Goal: Find specific page/section: Find specific page/section

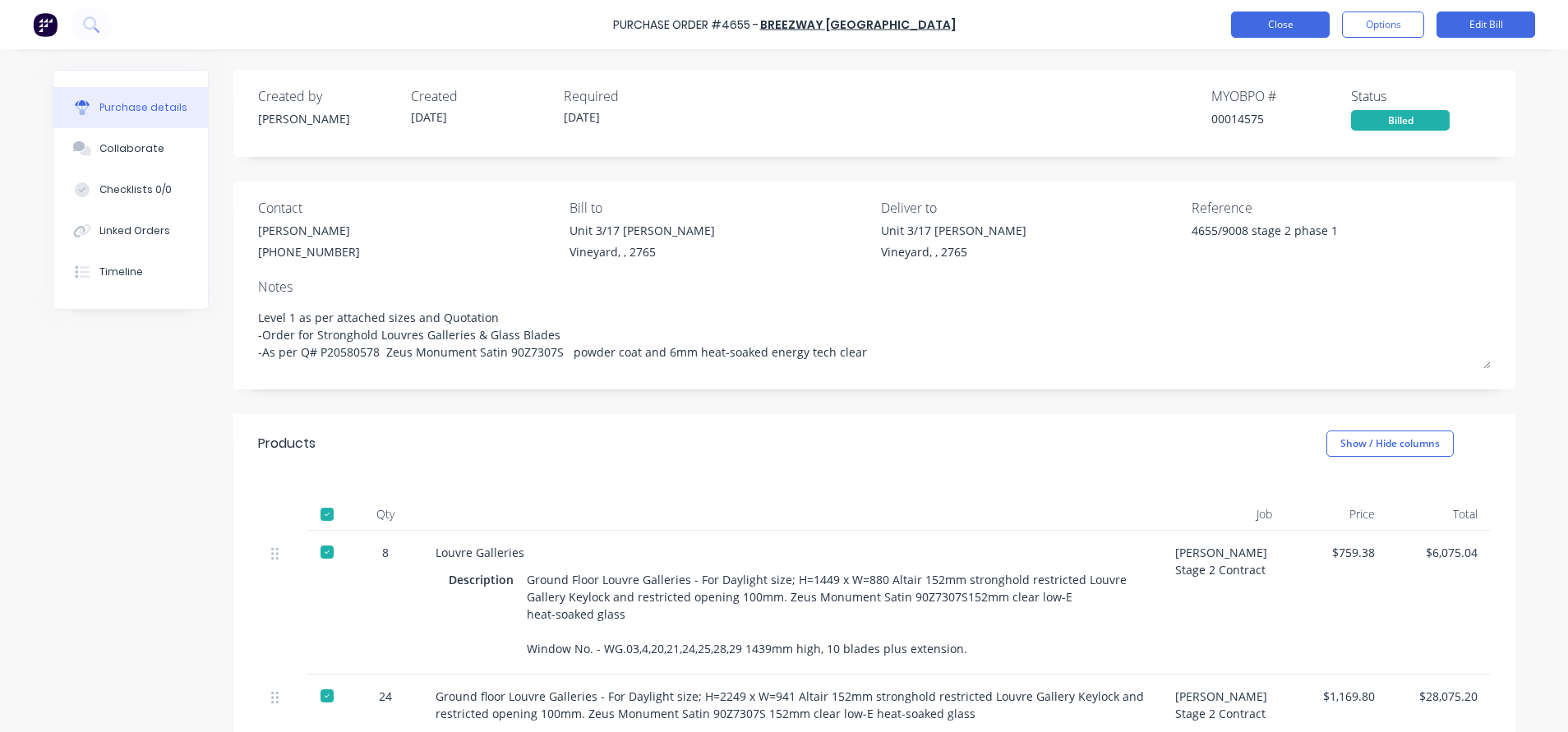
type textarea "x"
click at [1294, 19] on button "Close" at bounding box center [1280, 24] width 99 height 26
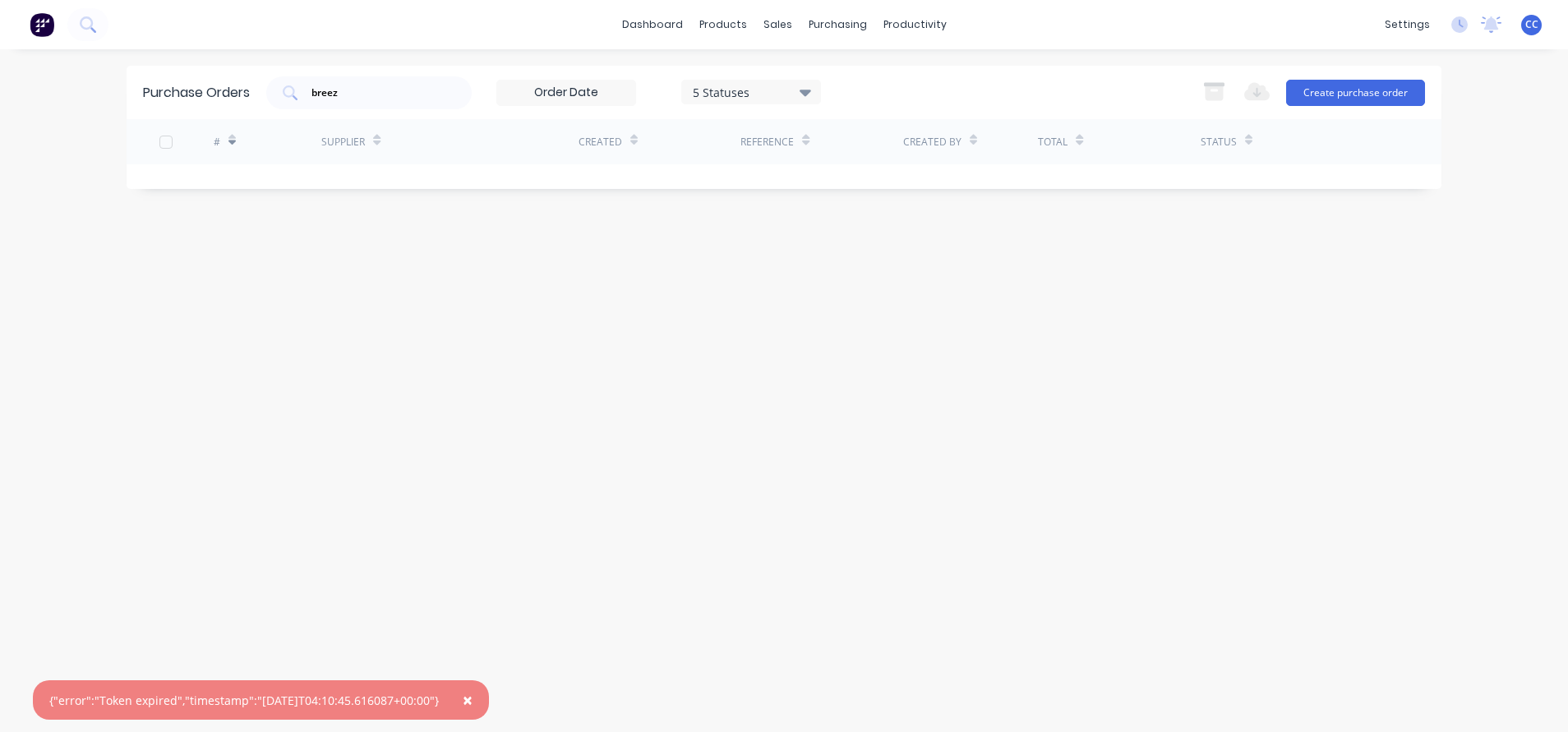
click at [477, 699] on button "×" at bounding box center [467, 699] width 43 height 39
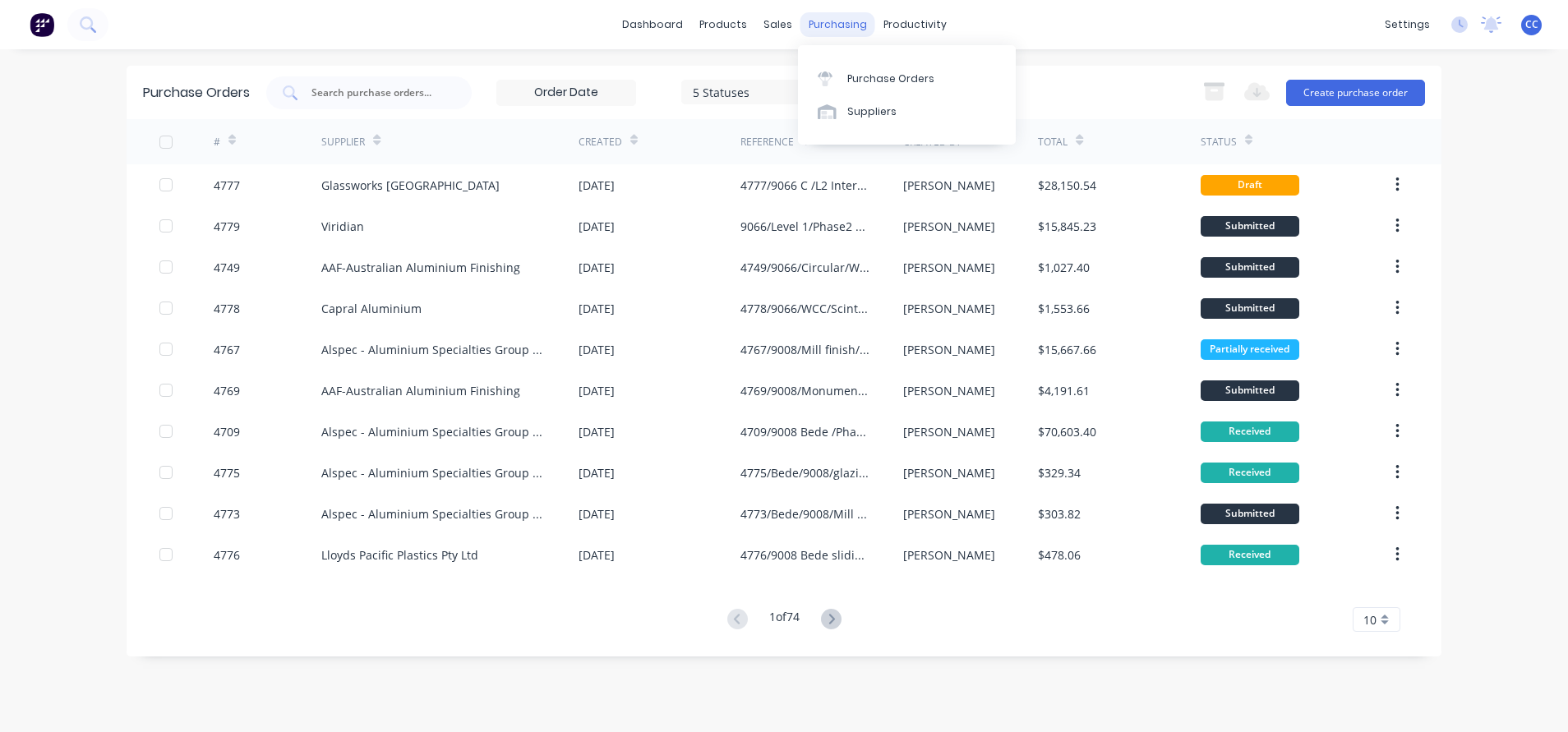
click at [829, 27] on div "purchasing" at bounding box center [837, 24] width 75 height 24
click at [888, 91] on link "Purchase Orders" at bounding box center [907, 77] width 218 height 33
click at [349, 93] on input "text" at bounding box center [378, 93] width 137 height 17
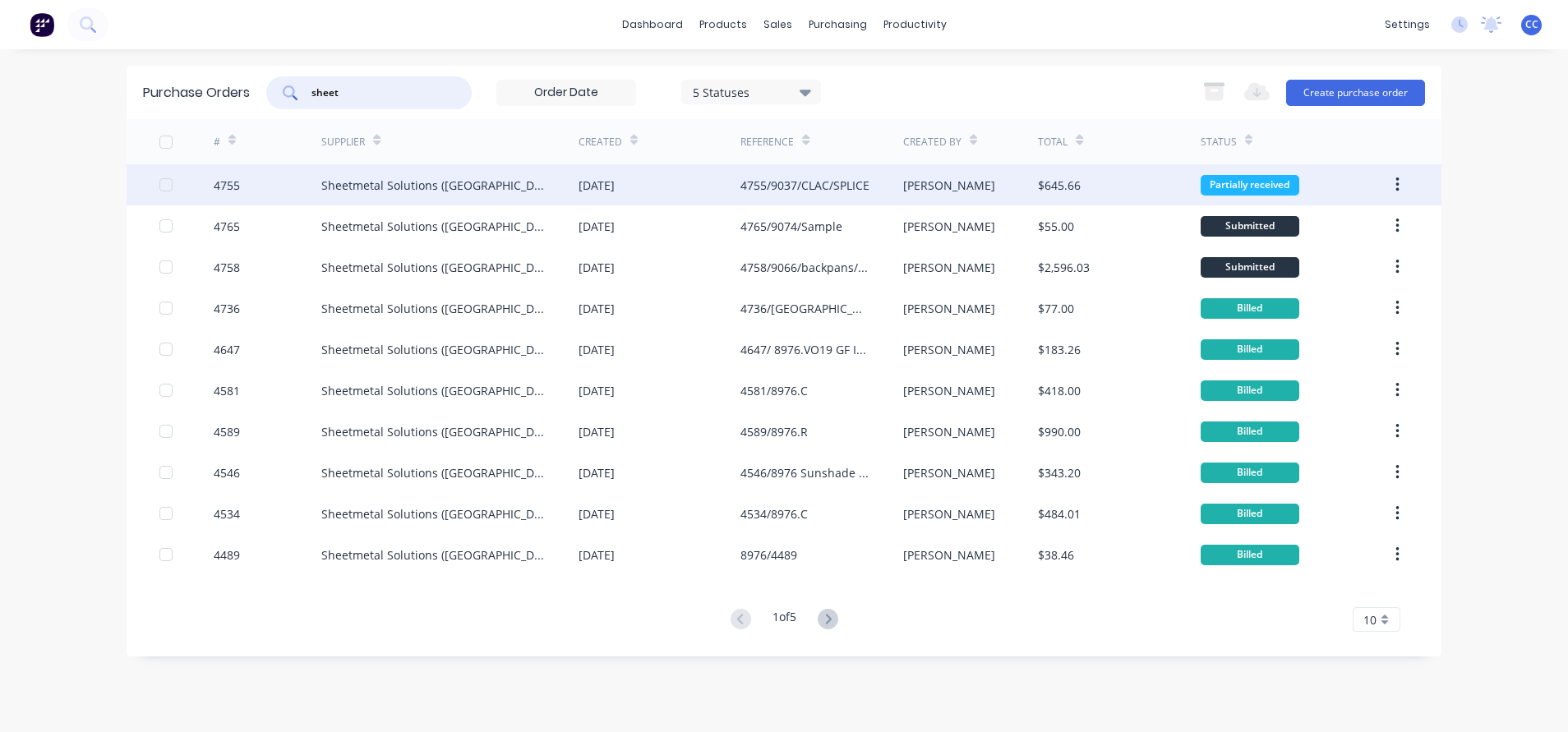
type input "sheet"
click at [826, 186] on div "4755/9037/CLAC/SPLICE" at bounding box center [805, 185] width 129 height 18
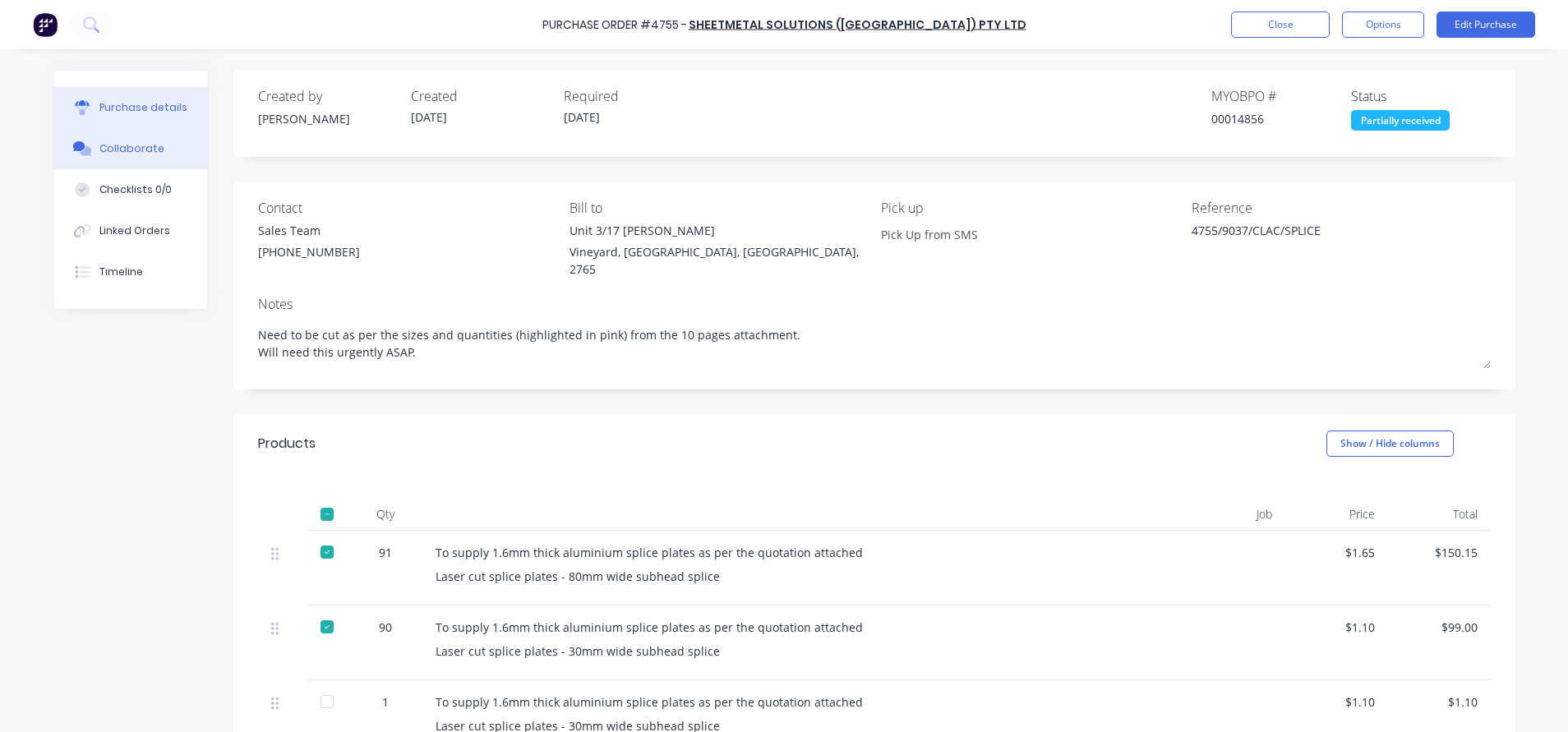
click at [112, 148] on div "Collaborate" at bounding box center [131, 148] width 65 height 15
